Goal: Task Accomplishment & Management: Manage account settings

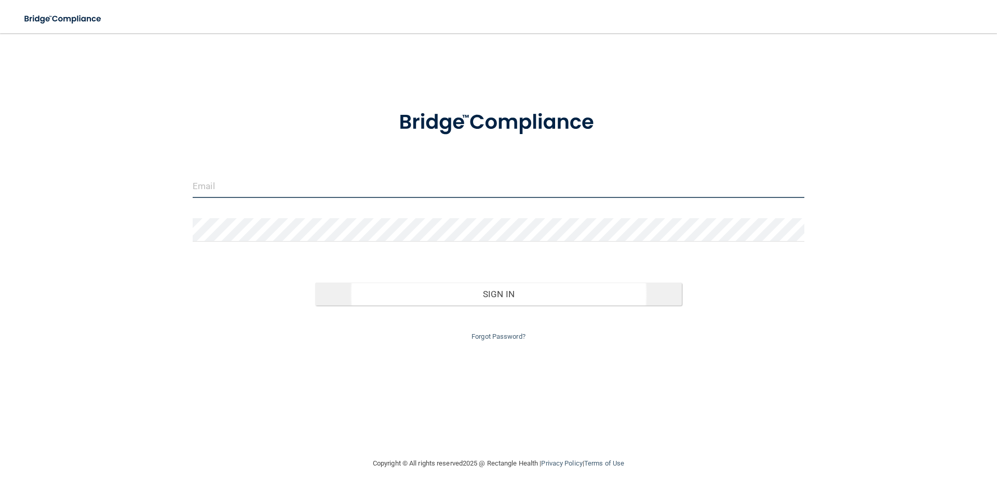
type input "[EMAIL_ADDRESS][DOMAIN_NAME]"
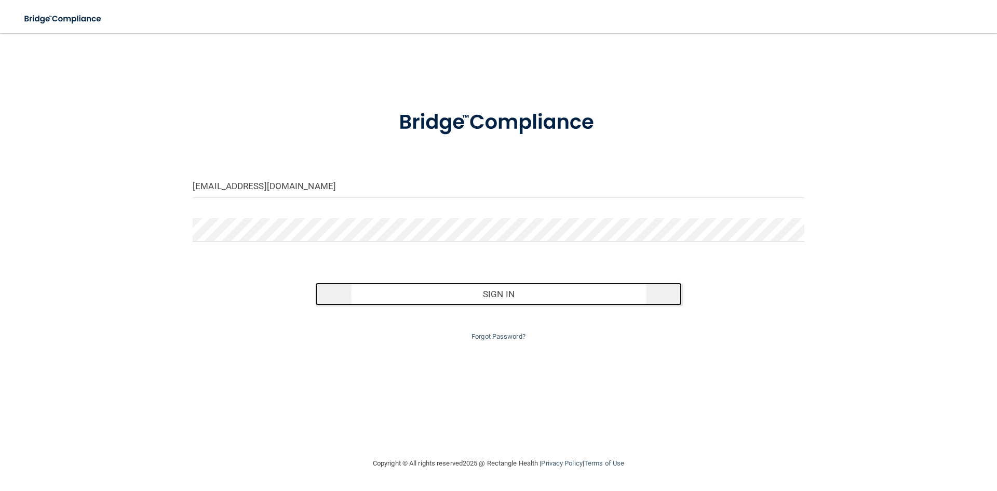
click at [536, 293] on button "Sign In" at bounding box center [498, 294] width 367 height 23
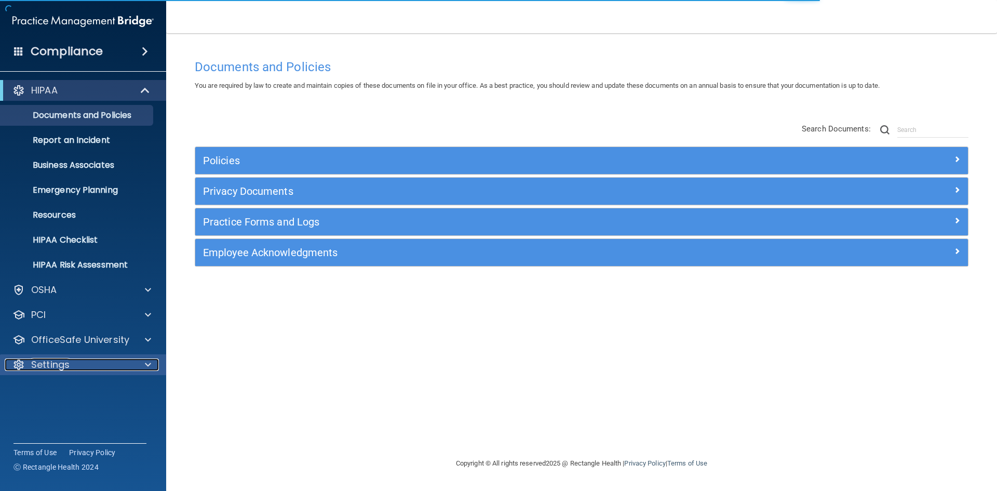
click at [71, 366] on div "Settings" at bounding box center [69, 364] width 129 height 12
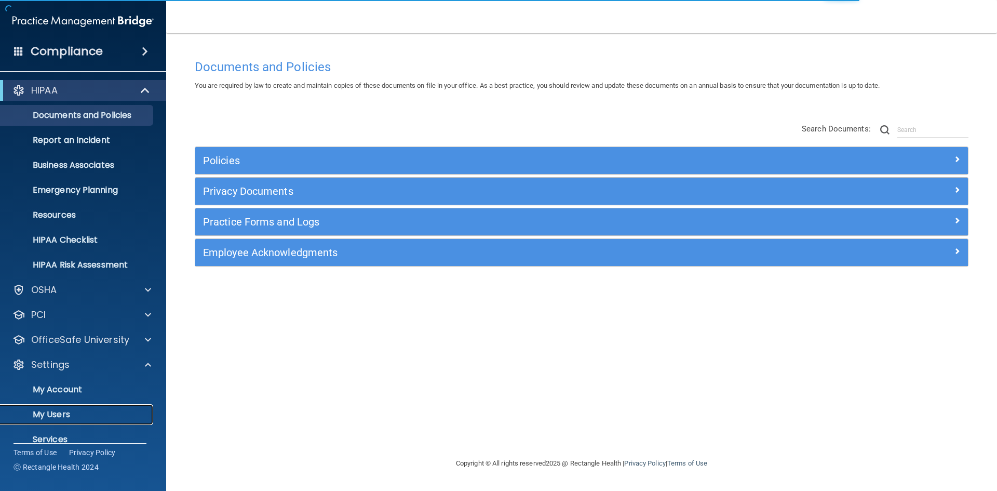
click at [61, 417] on p "My Users" at bounding box center [78, 414] width 142 height 10
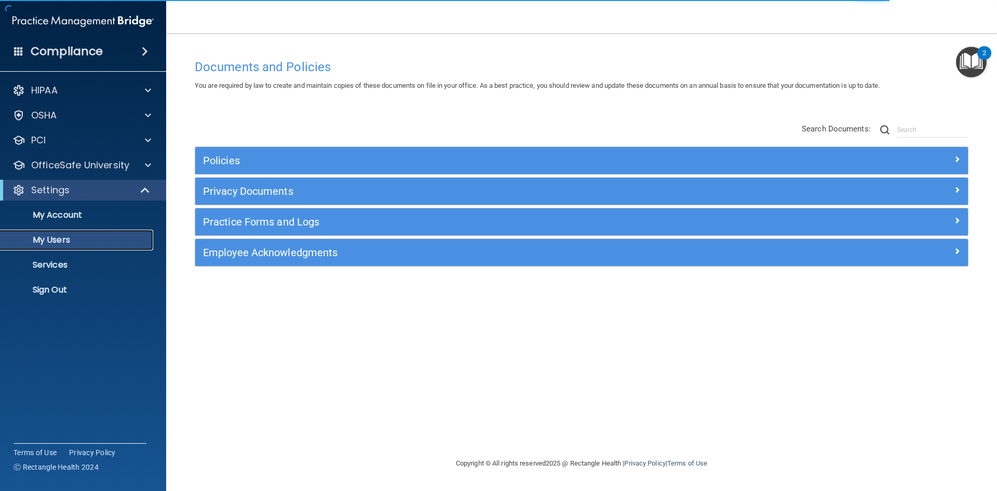
select select "20"
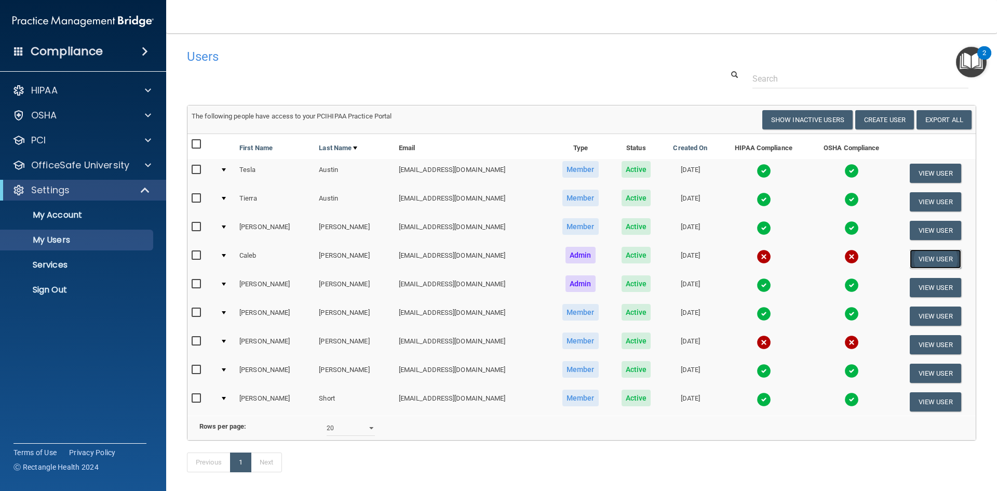
click at [922, 262] on button "View User" at bounding box center [935, 258] width 51 height 19
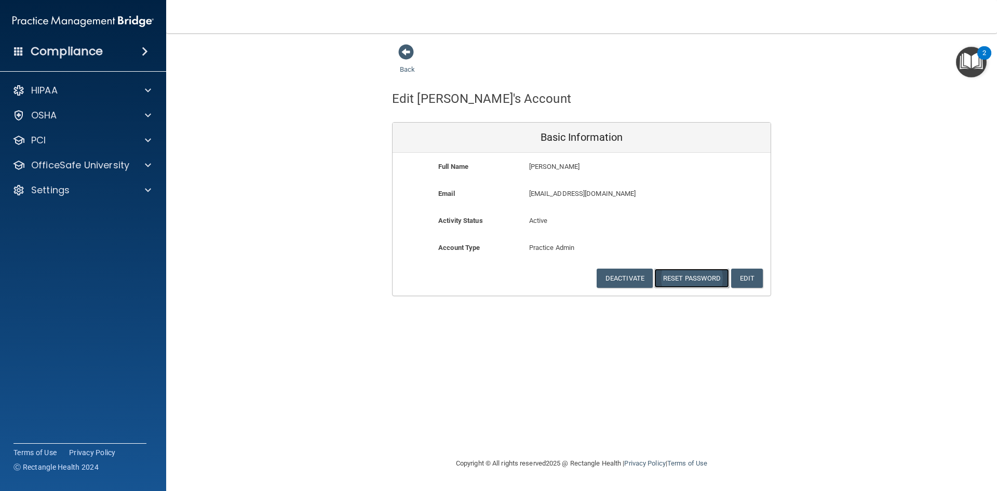
click at [684, 273] on button "Reset Password" at bounding box center [691, 278] width 75 height 19
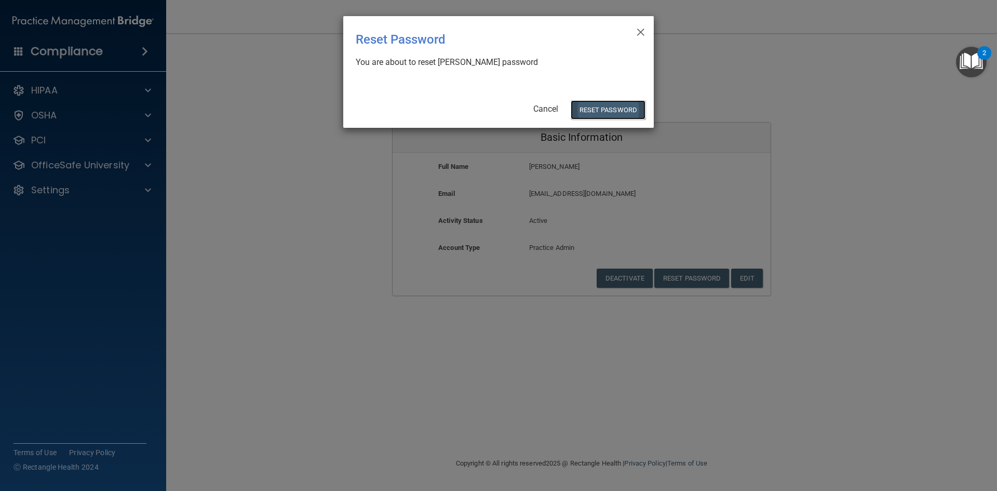
click at [615, 110] on button "Reset Password" at bounding box center [608, 109] width 75 height 19
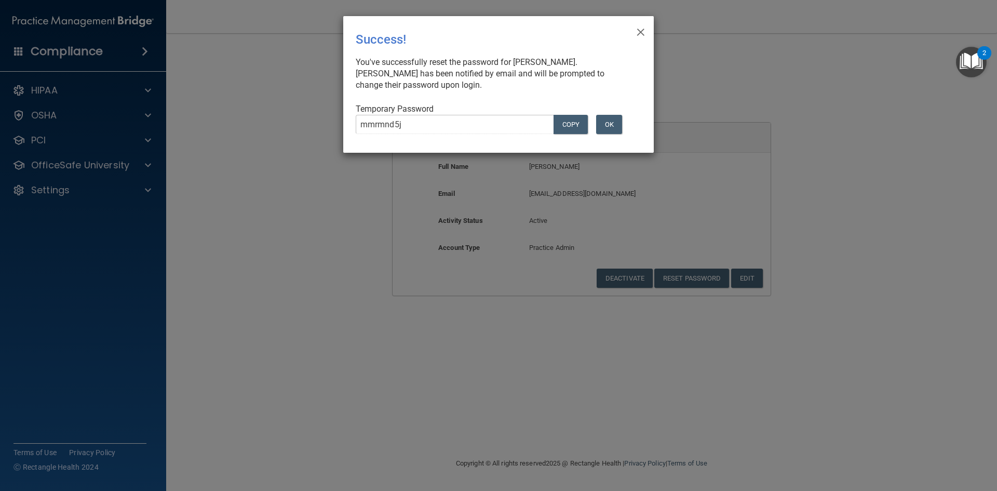
click at [349, 127] on div "mmrmnd5j COPY" at bounding box center [470, 129] width 244 height 28
click at [608, 128] on button "OK" at bounding box center [609, 124] width 26 height 19
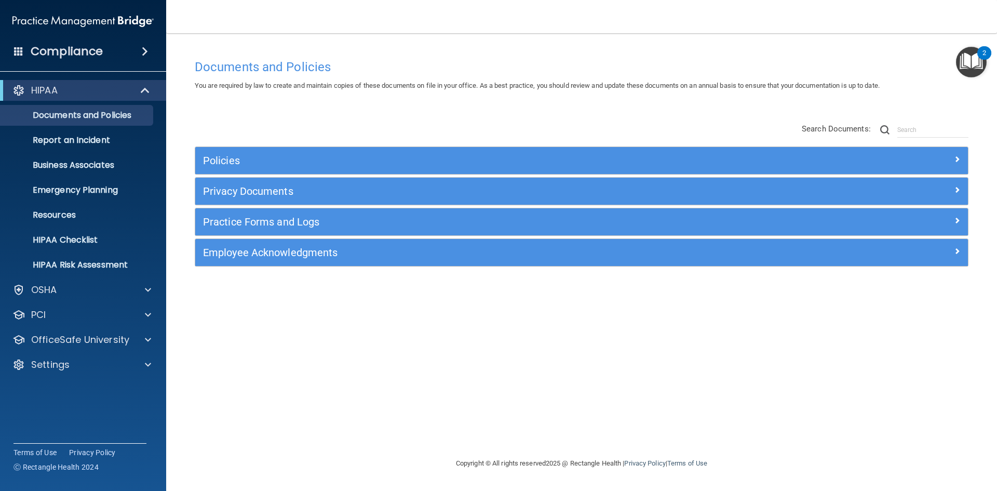
click at [974, 66] on img "Open Resource Center, 2 new notifications" at bounding box center [971, 62] width 31 height 31
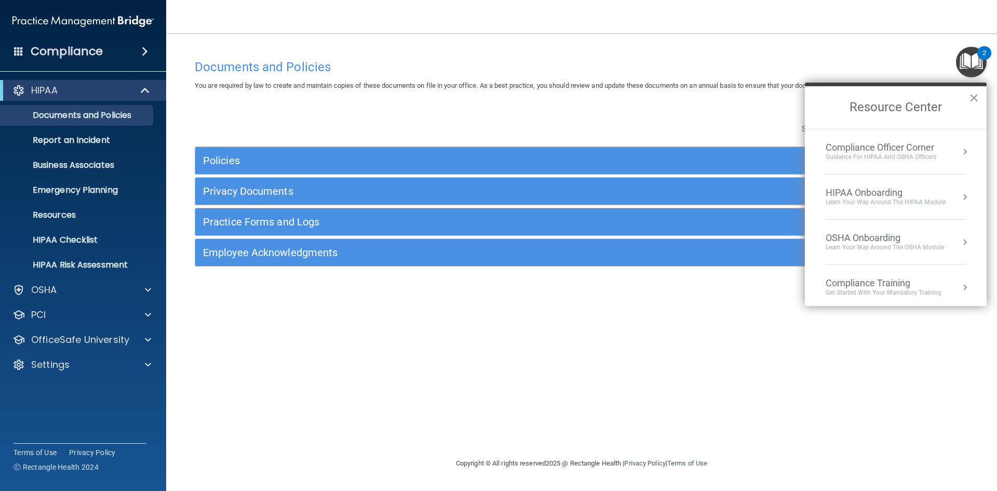
click at [974, 98] on button "×" at bounding box center [974, 97] width 10 height 17
